Goal: Task Accomplishment & Management: Use online tool/utility

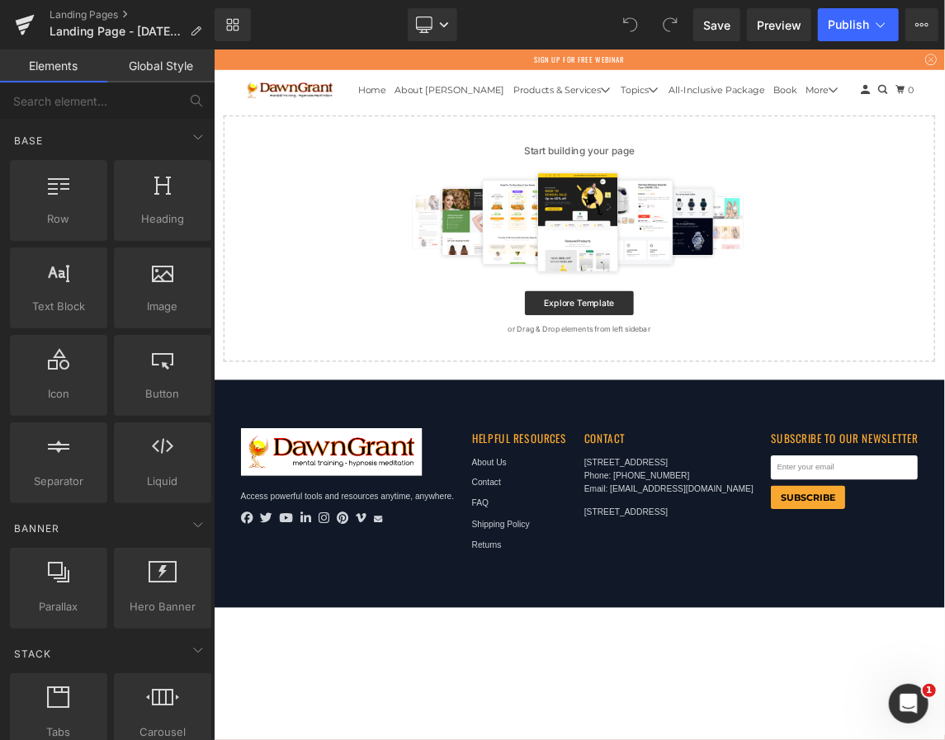
click at [414, 308] on div at bounding box center [713, 284] width 920 height 149
click at [80, 200] on div at bounding box center [58, 191] width 87 height 37
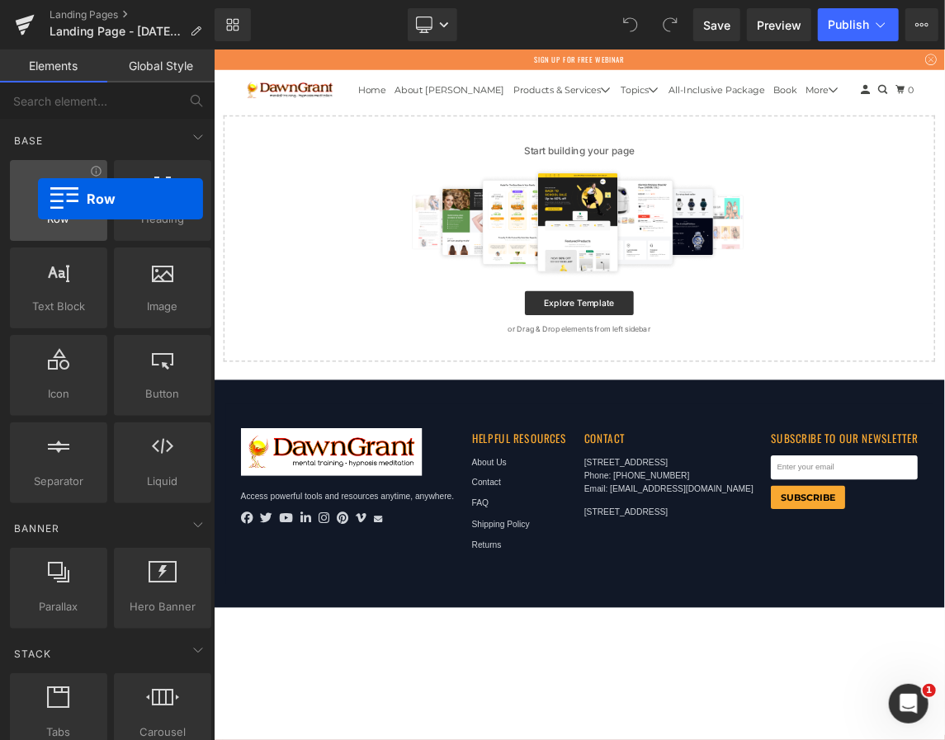
click at [38, 199] on div at bounding box center [58, 191] width 87 height 37
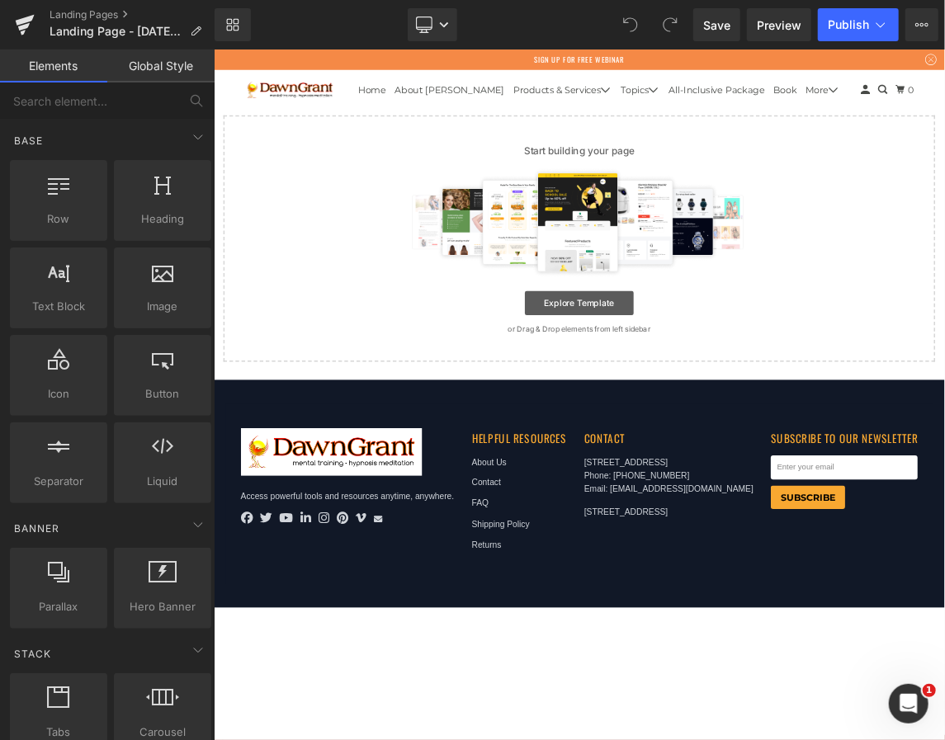
click at [666, 391] on link "Explore Template" at bounding box center [712, 395] width 149 height 33
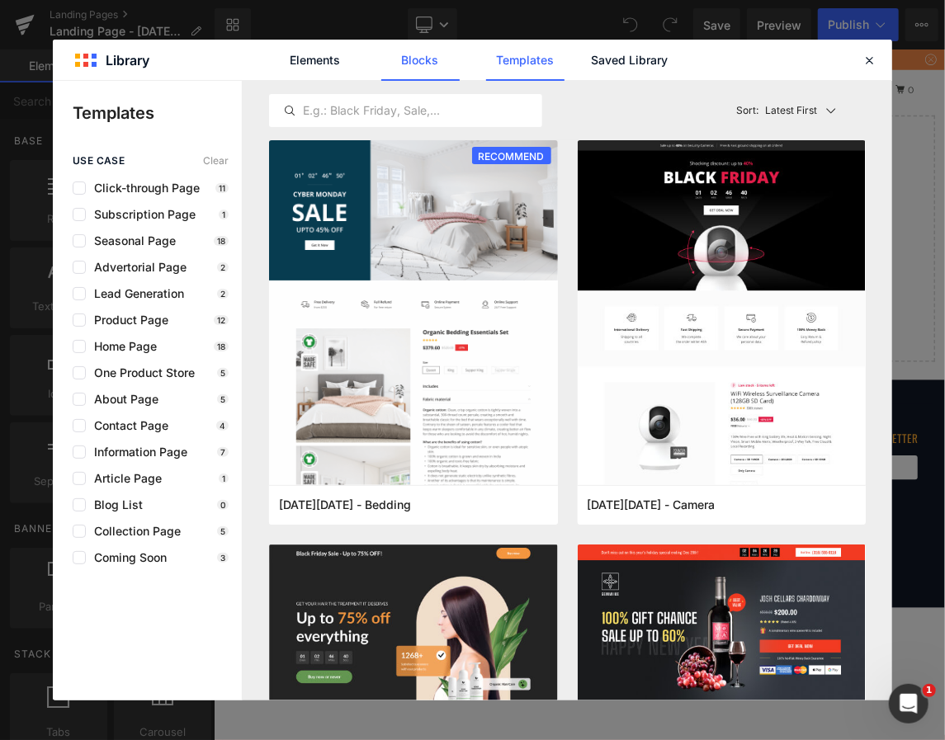
click at [591, 67] on link "Blocks" at bounding box center [630, 60] width 78 height 41
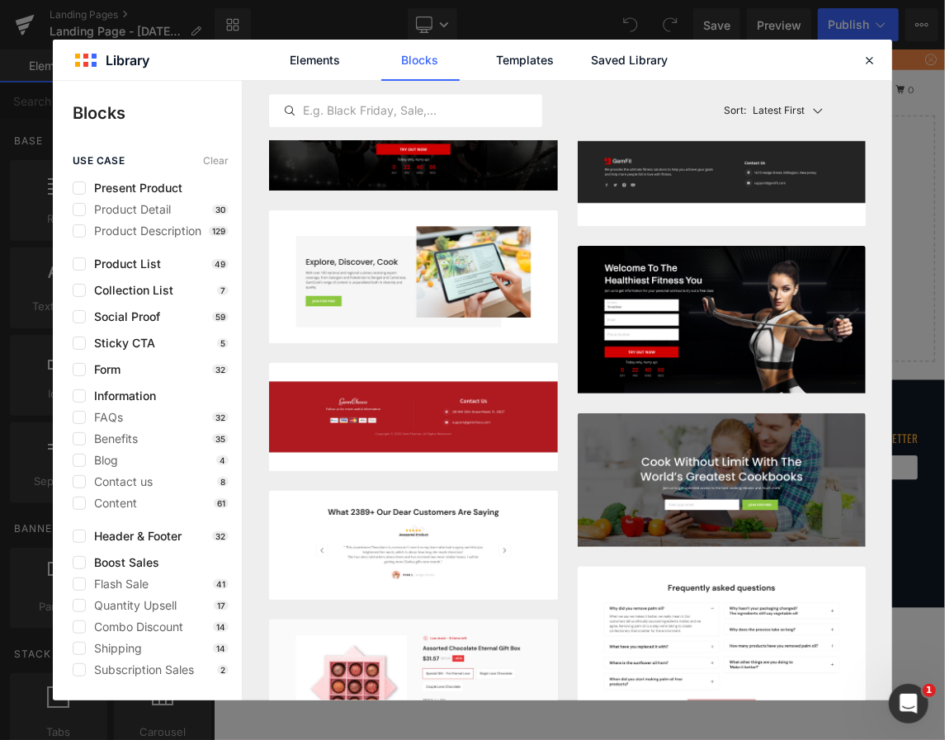
scroll to position [5093, 0]
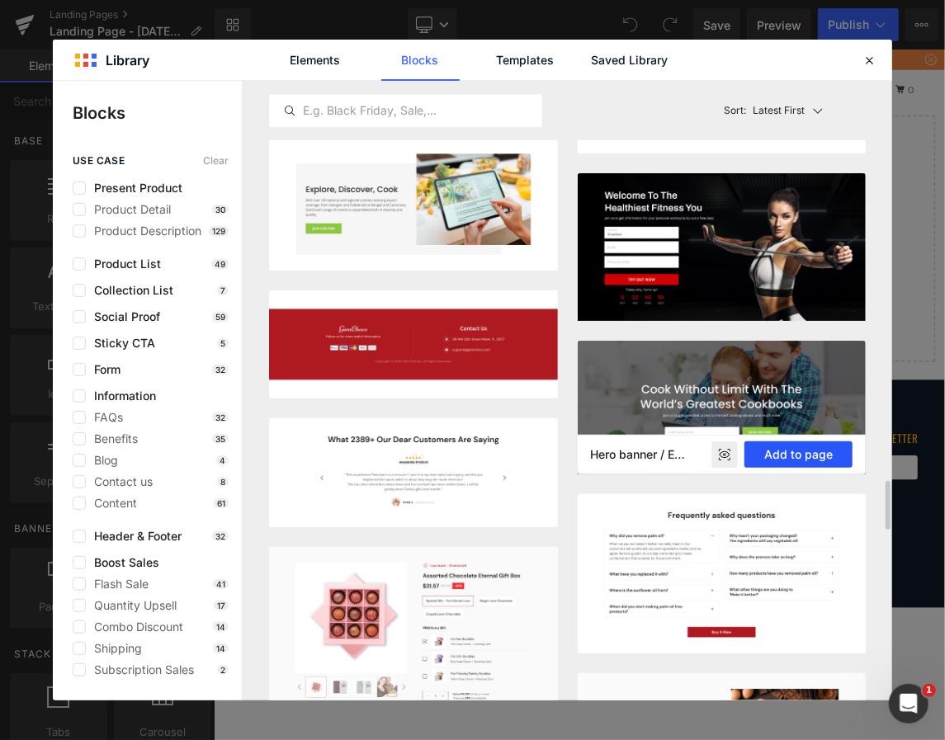
click at [776, 451] on button "Add to page" at bounding box center [799, 455] width 108 height 26
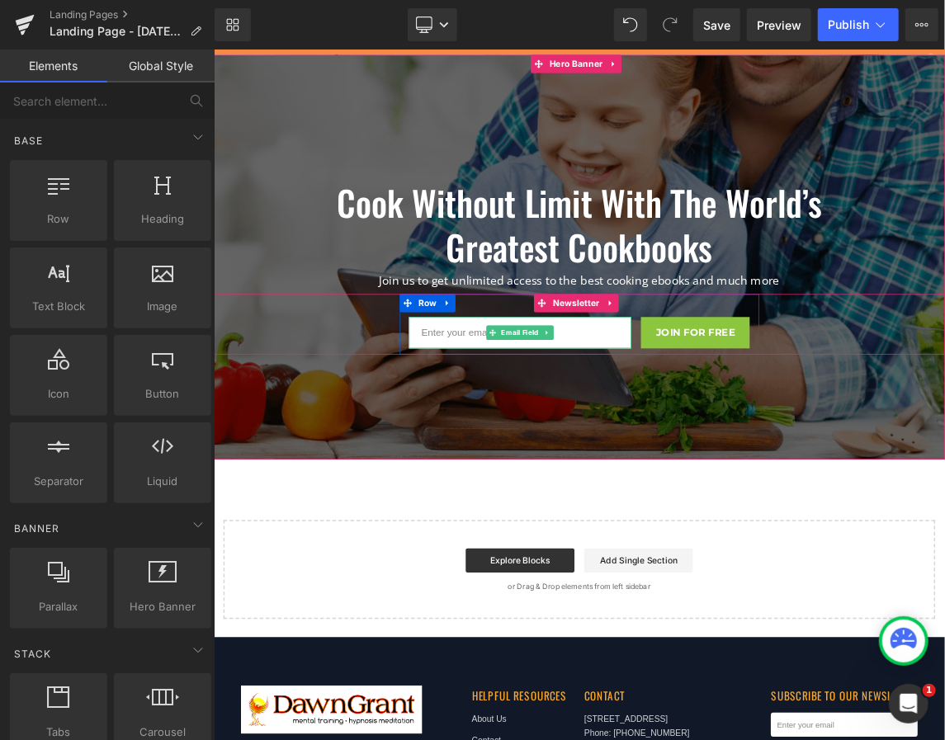
click at [750, 447] on input "email" at bounding box center [632, 435] width 305 height 43
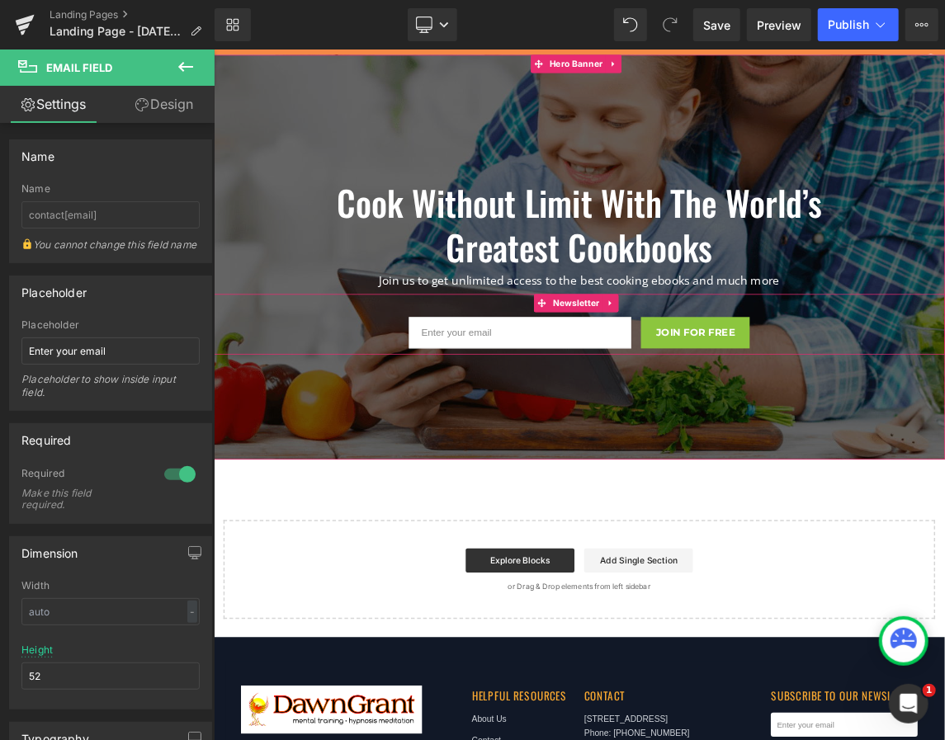
click at [944, 442] on div "Email Field Join For Free Submit Button Row" at bounding box center [712, 424] width 999 height 83
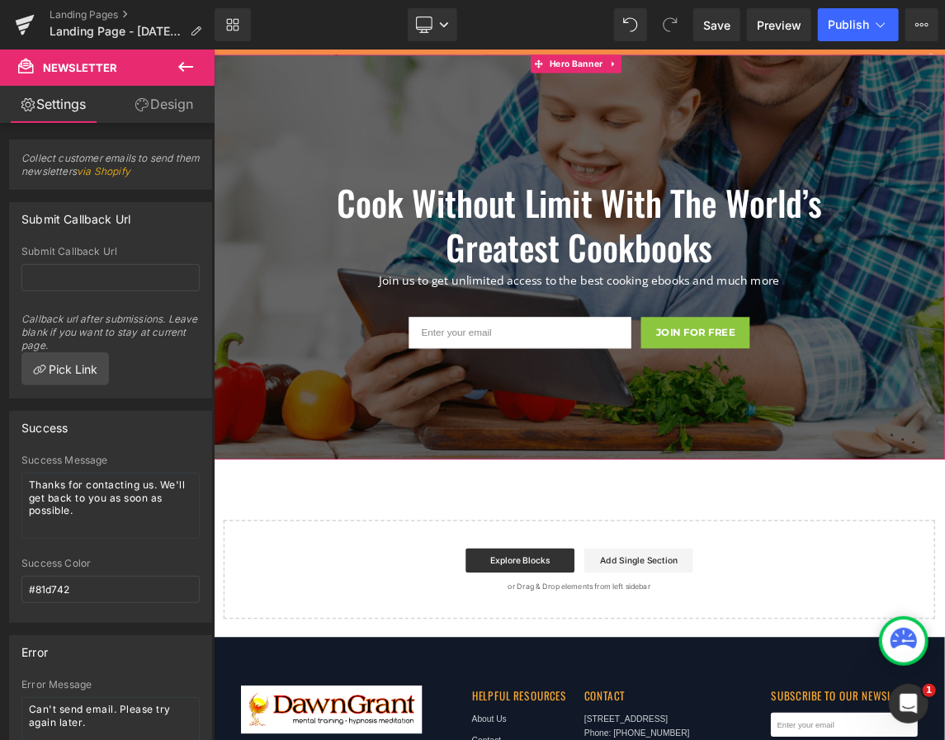
click at [944, 513] on div at bounding box center [712, 333] width 999 height 554
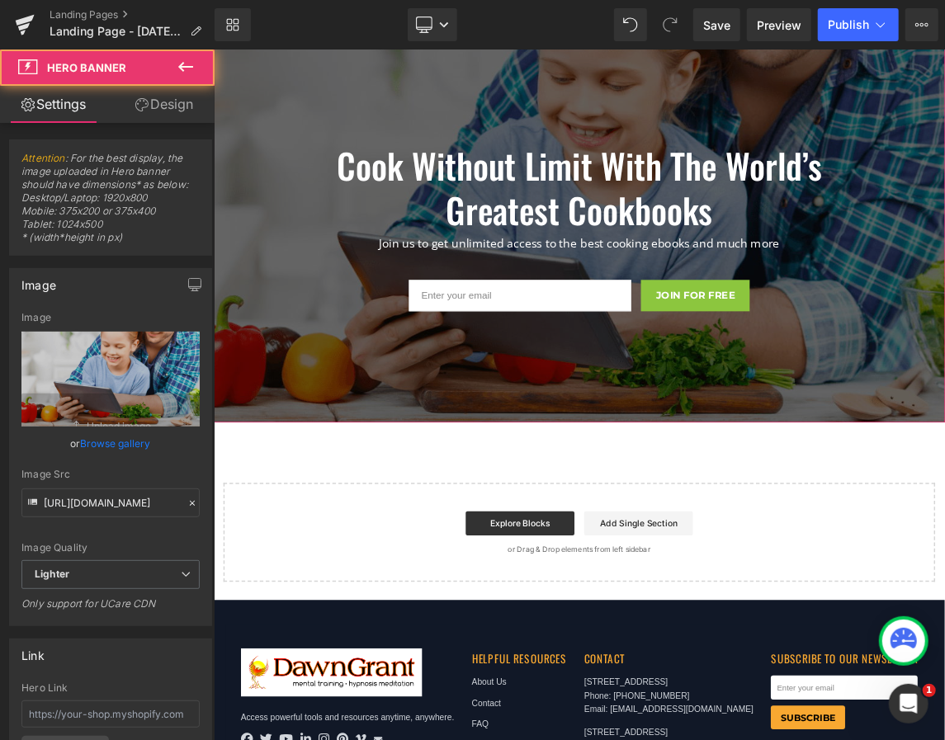
scroll to position [73, 0]
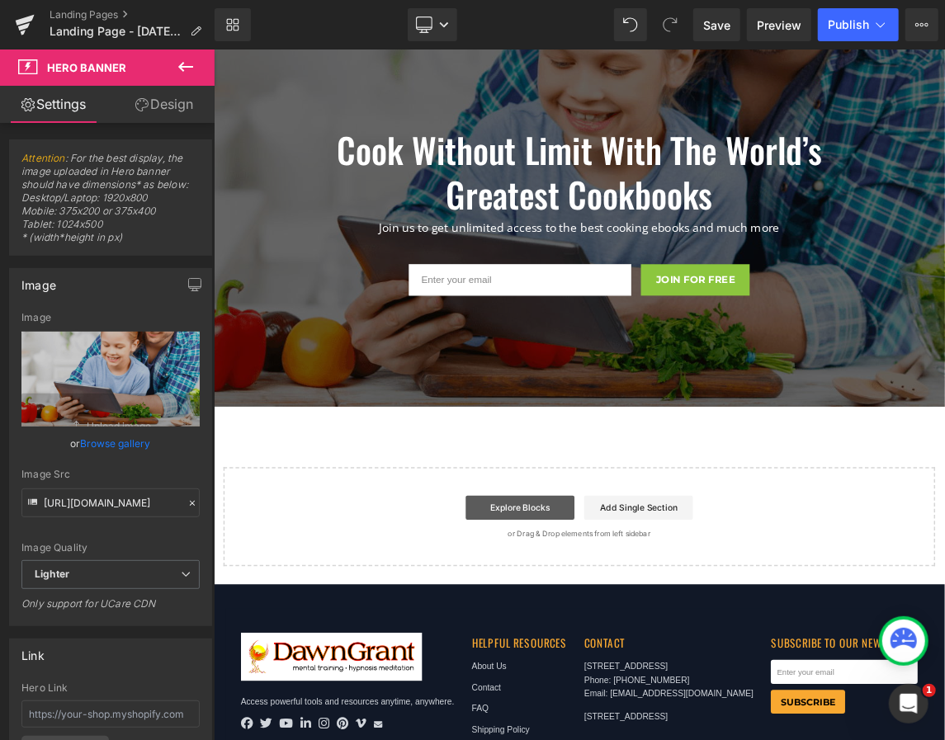
click at [582, 681] on link "Explore Blocks" at bounding box center [631, 674] width 149 height 33
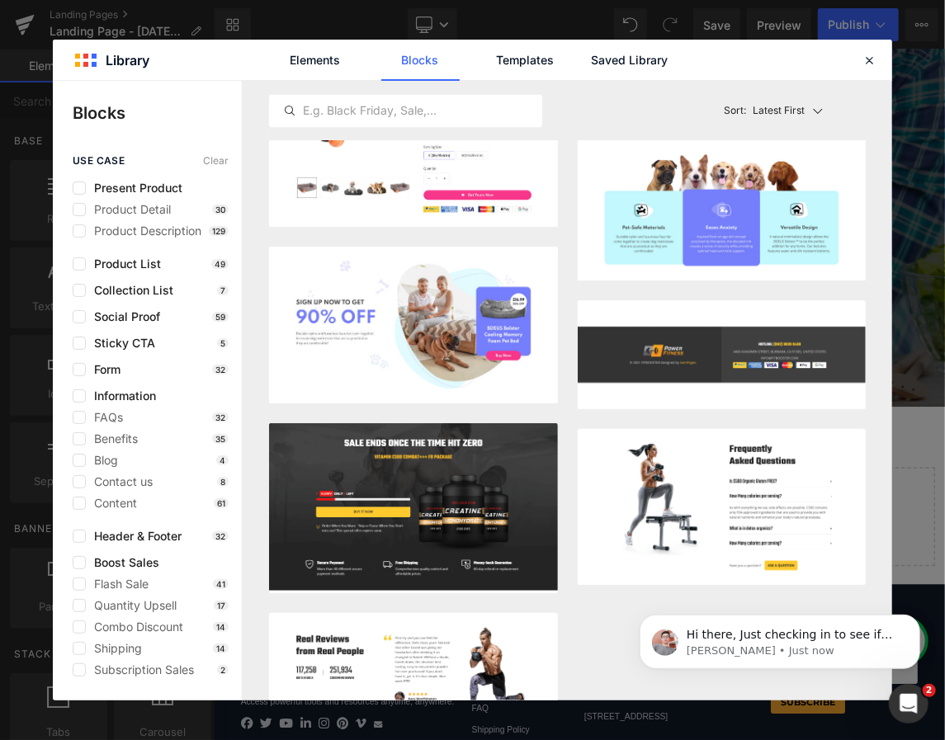
scroll to position [0, 0]
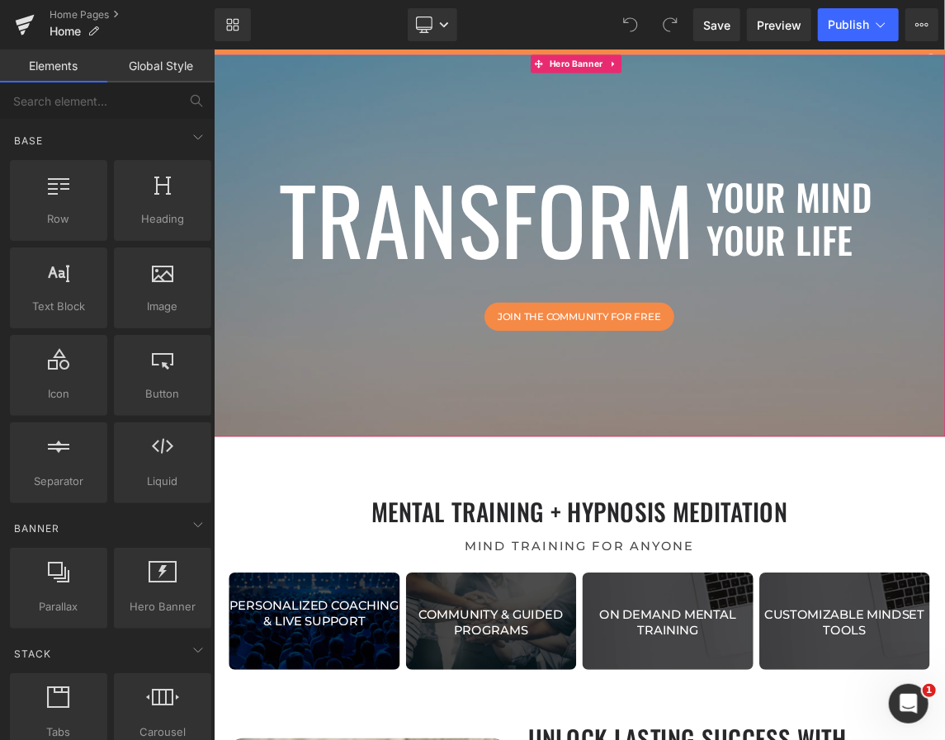
click at [432, 496] on div at bounding box center [712, 317] width 999 height 522
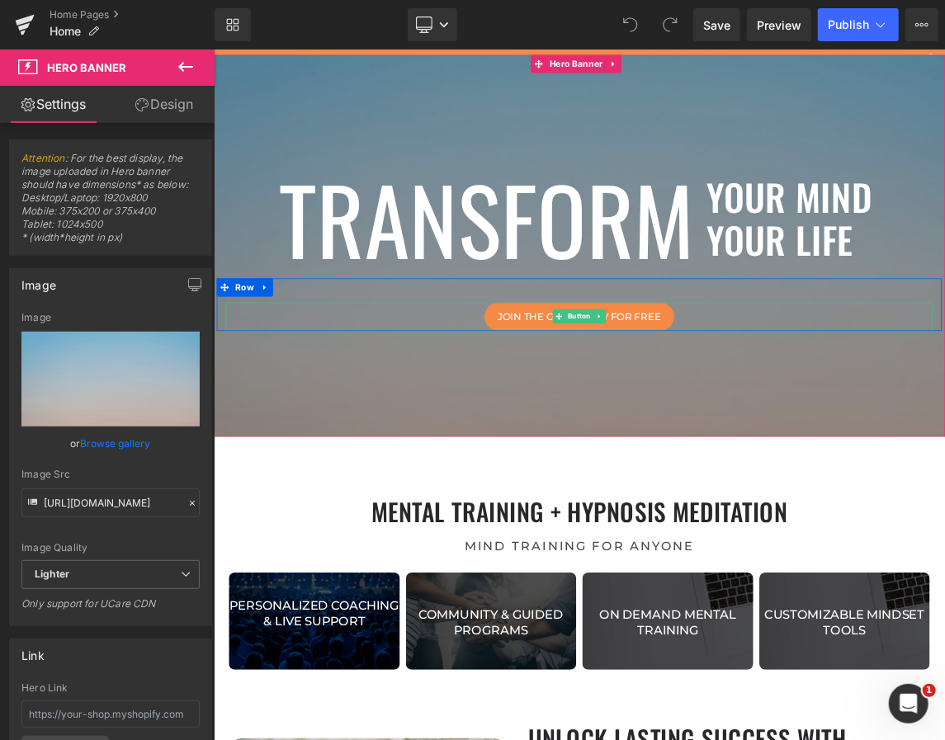
click at [555, 400] on div "Join the community for free" at bounding box center [712, 414] width 966 height 39
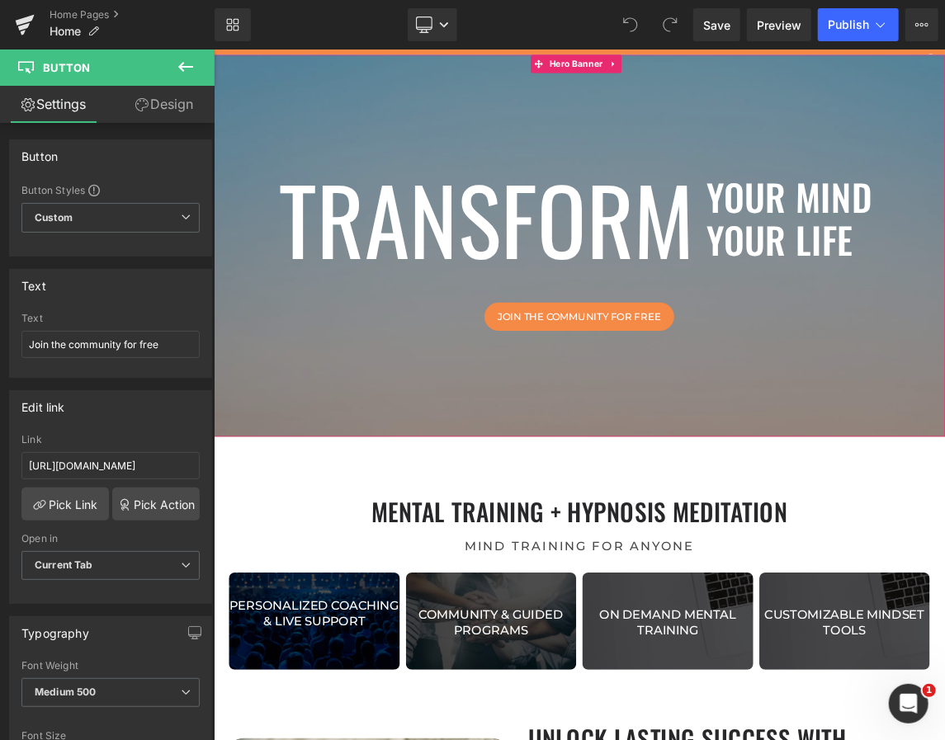
scroll to position [73, 0]
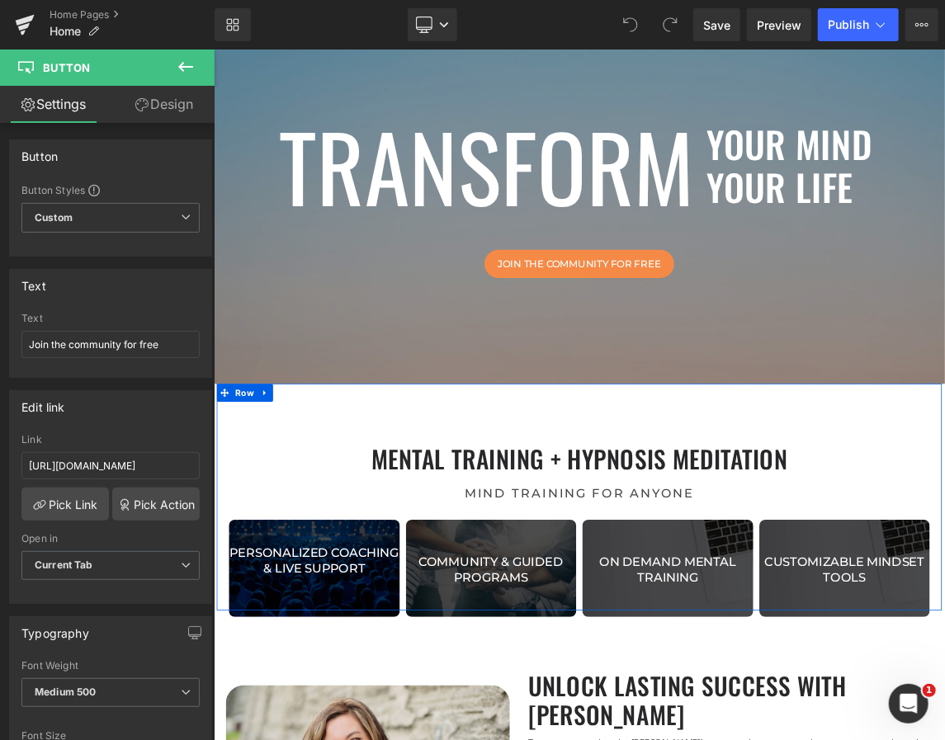
click at [461, 539] on div "mental training + hypnosis meditation Heading mind training for anyone Heading …" at bounding box center [712, 660] width 991 height 310
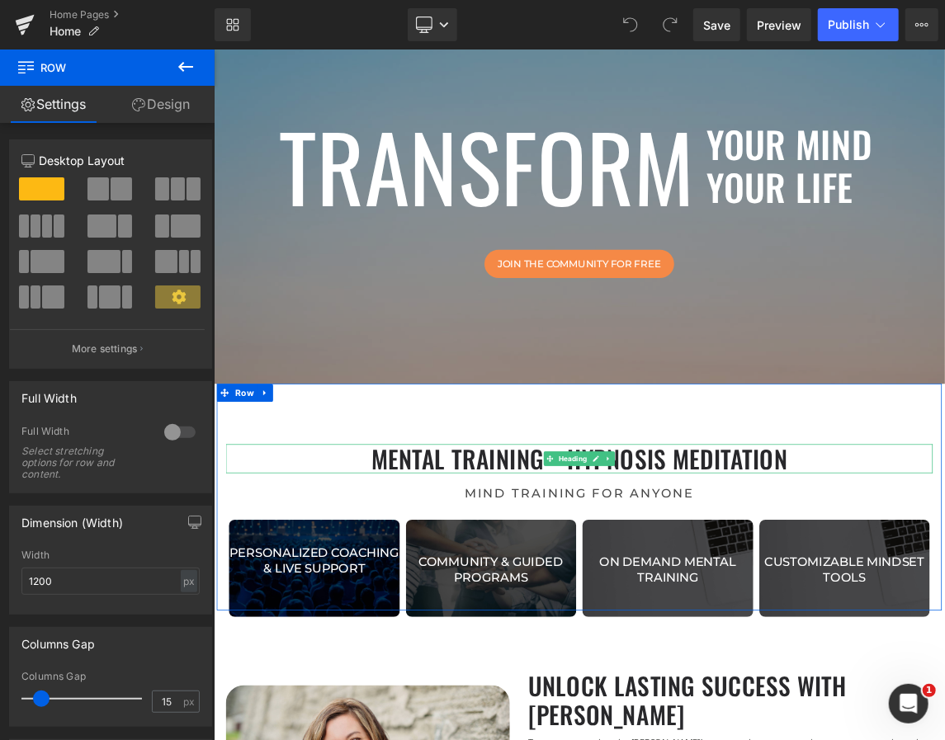
click at [408, 615] on h2 "mental training + hypnosis meditation" at bounding box center [712, 608] width 966 height 40
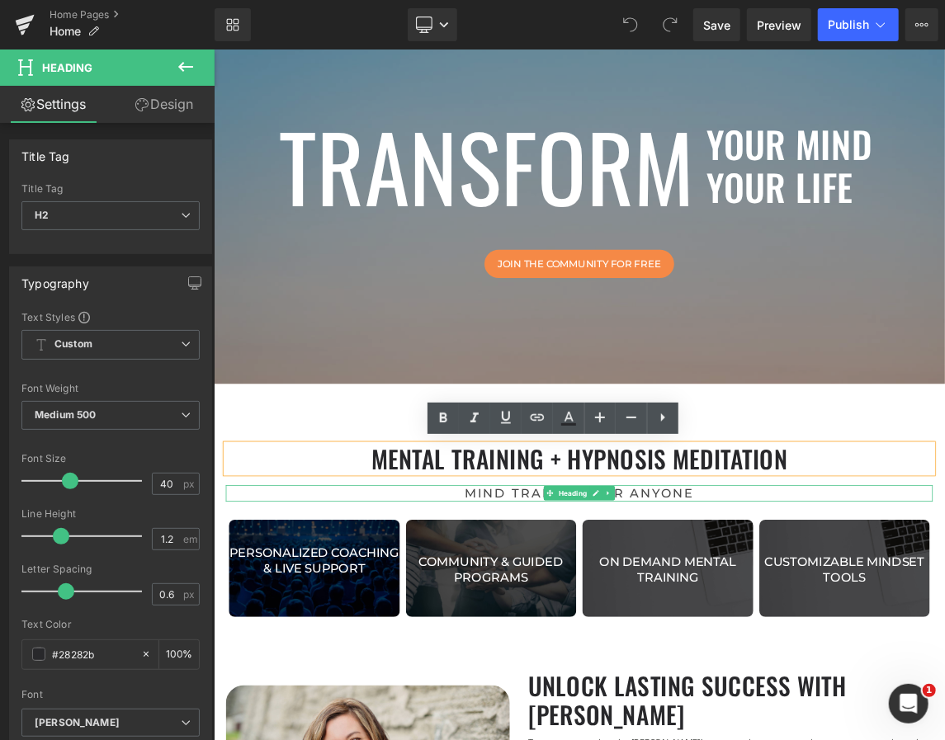
click at [446, 650] on h2 "mind training for anyone" at bounding box center [712, 655] width 718 height 22
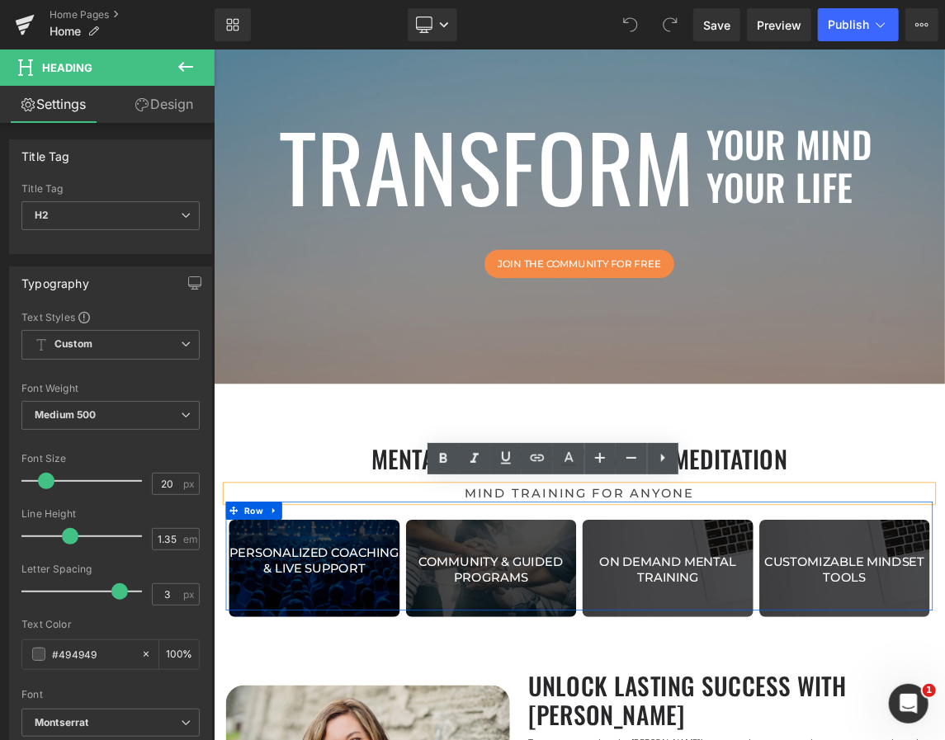
click at [469, 740] on div "Image Personalized coaching & live support Button Image community & Guided prog…" at bounding box center [712, 740] width 966 height 149
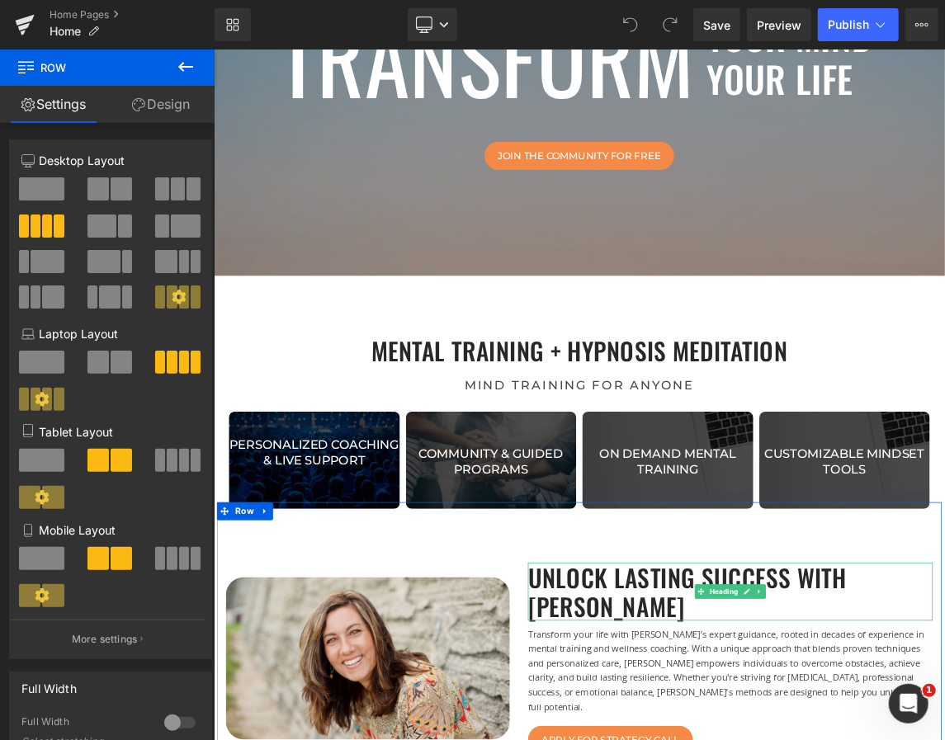
scroll to position [293, 0]
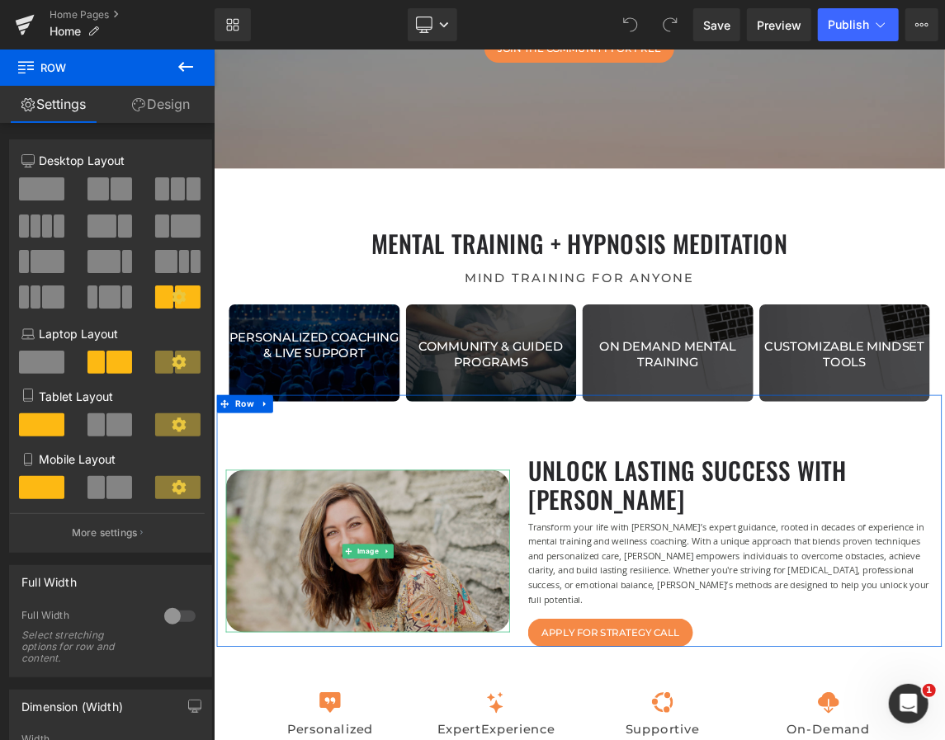
scroll to position [513, 0]
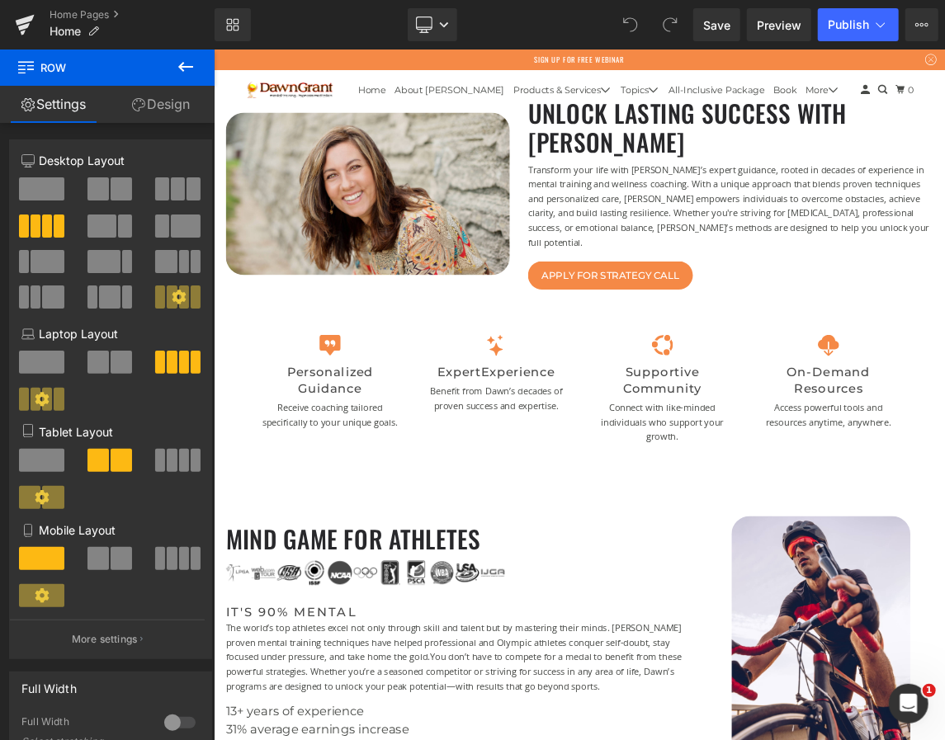
scroll to position [880, 0]
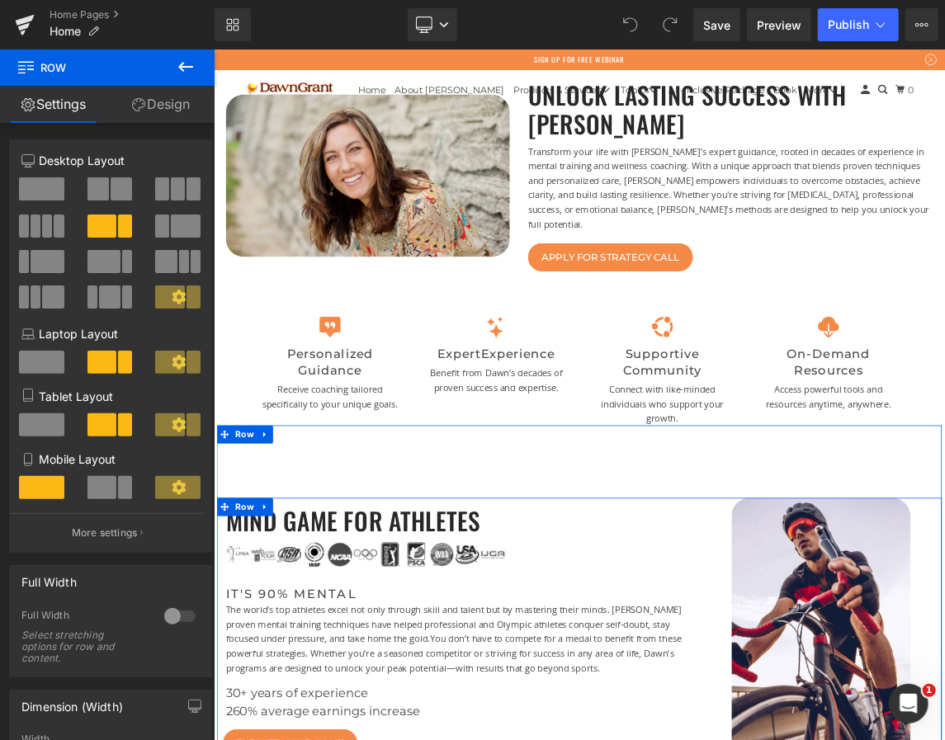
click at [213, 49] on div at bounding box center [213, 49] width 0 height 0
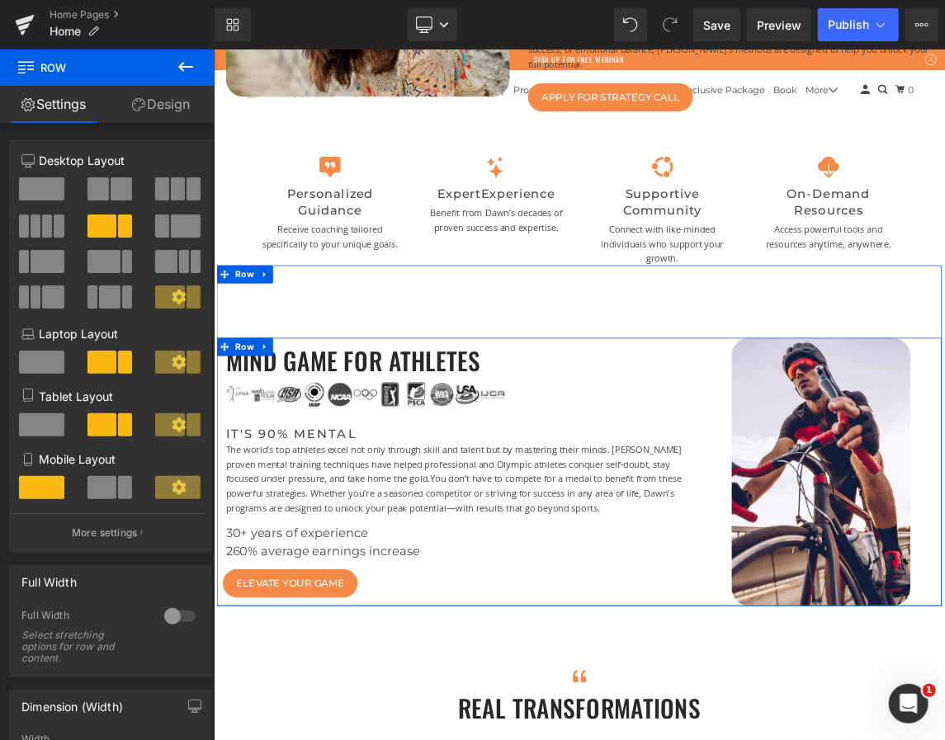
scroll to position [1100, 0]
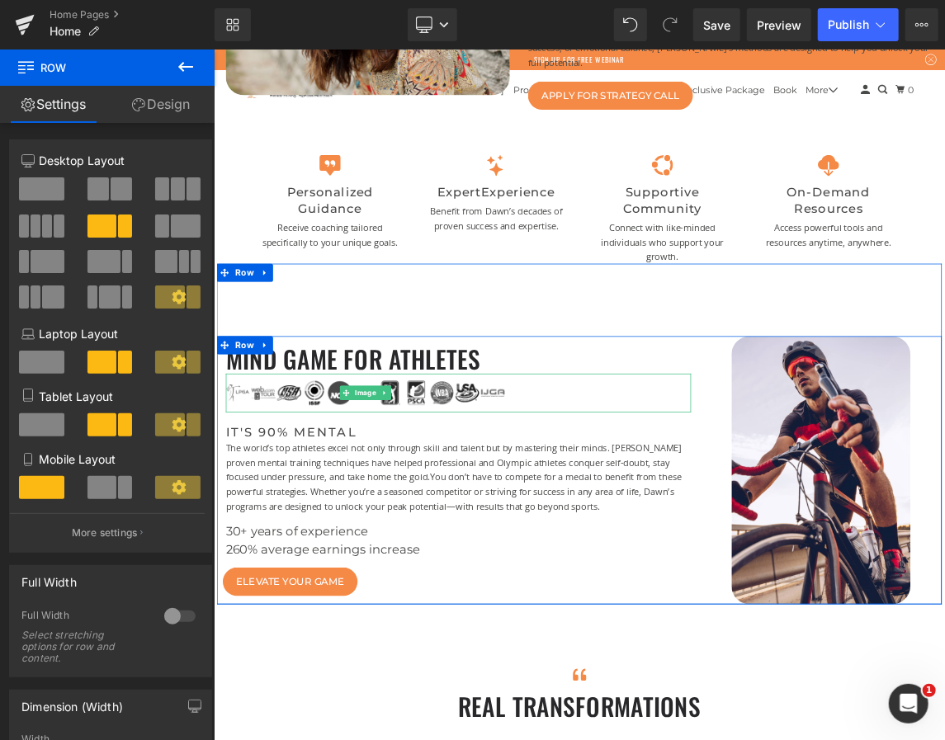
click at [641, 516] on div at bounding box center [547, 518] width 636 height 53
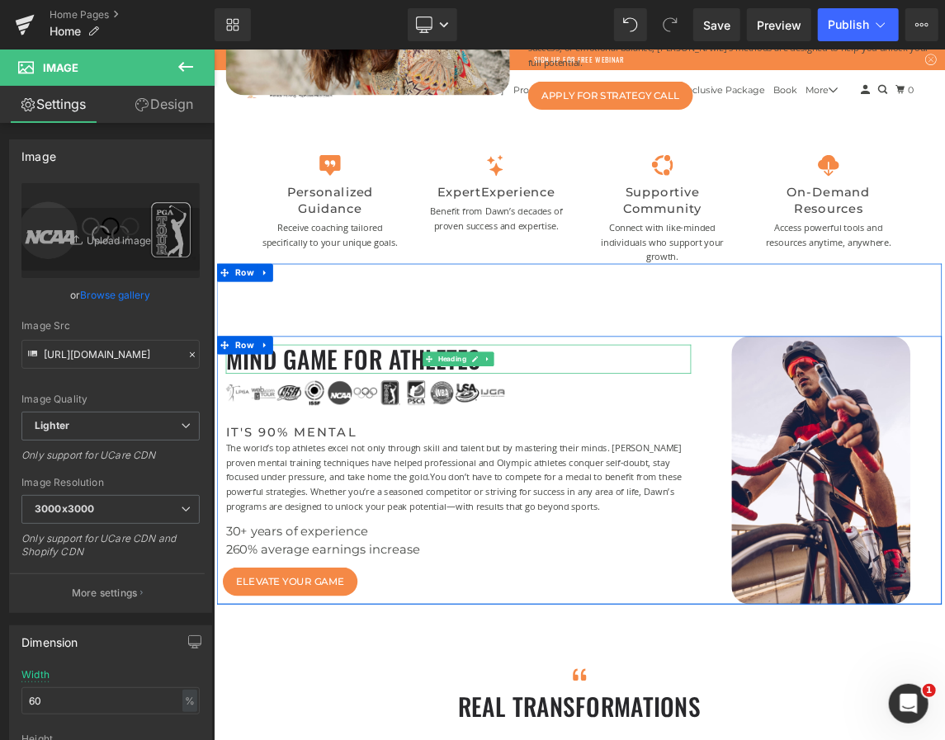
click at [646, 457] on h2 "mind game for athletes" at bounding box center [547, 472] width 636 height 40
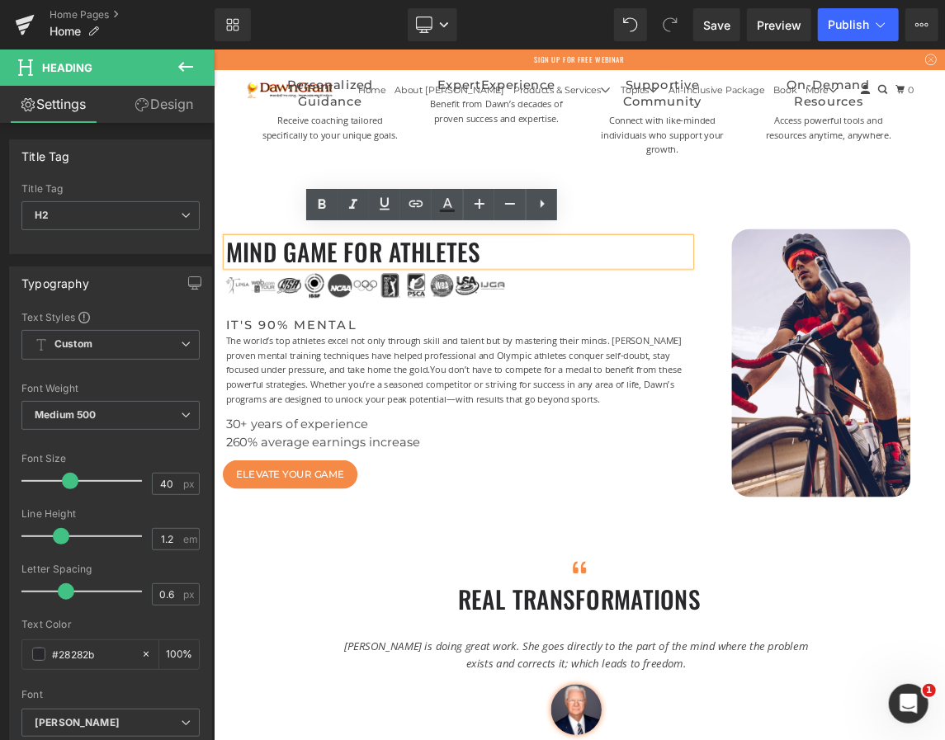
scroll to position [1393, 0]
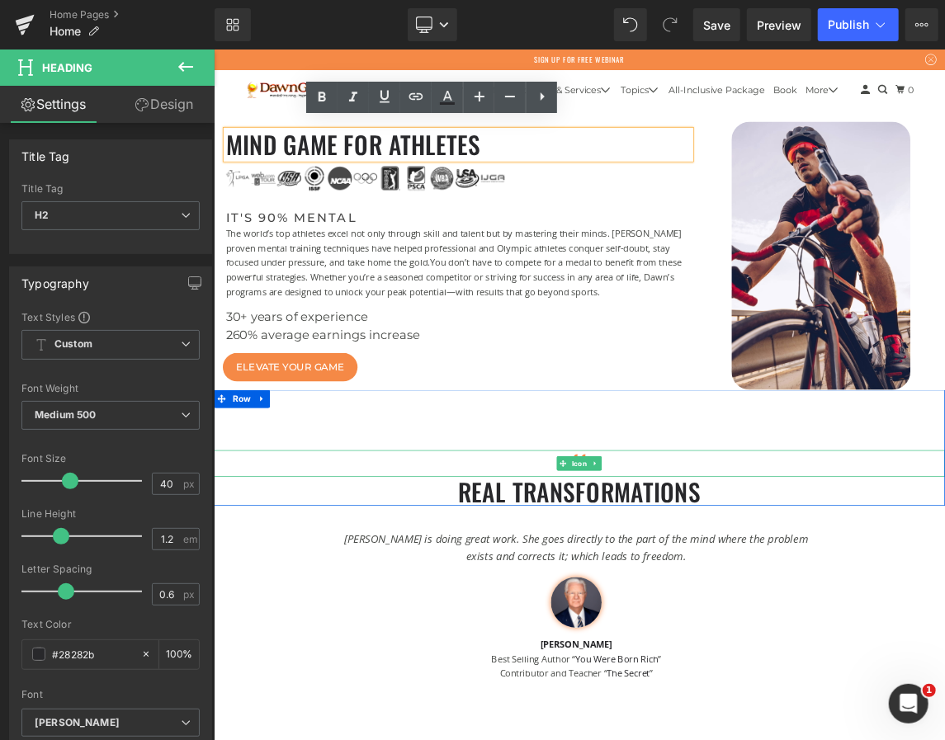
click at [944, 598] on div at bounding box center [712, 615] width 999 height 36
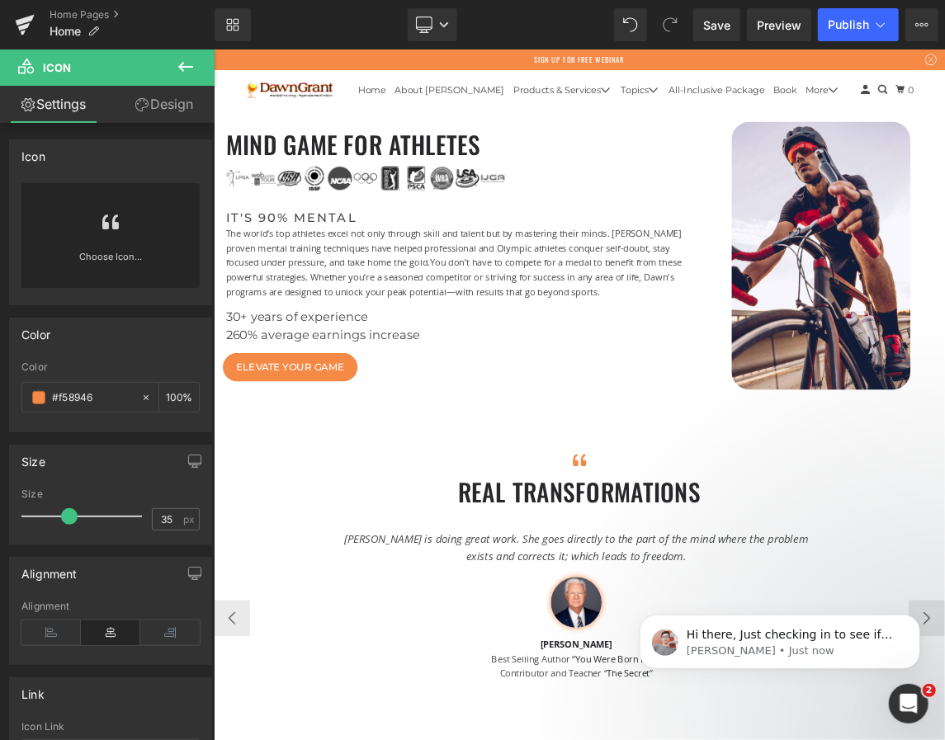
scroll to position [0, 0]
